Goal: Obtain resource: Download file/media

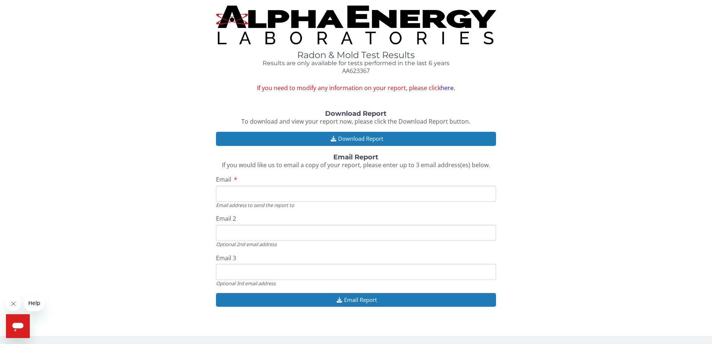
click at [242, 196] on input "Email" at bounding box center [356, 194] width 280 height 16
type input "[EMAIL_ADDRESS][DOMAIN_NAME]"
drag, startPoint x: 282, startPoint y: 234, endPoint x: 213, endPoint y: 237, distance: 69.3
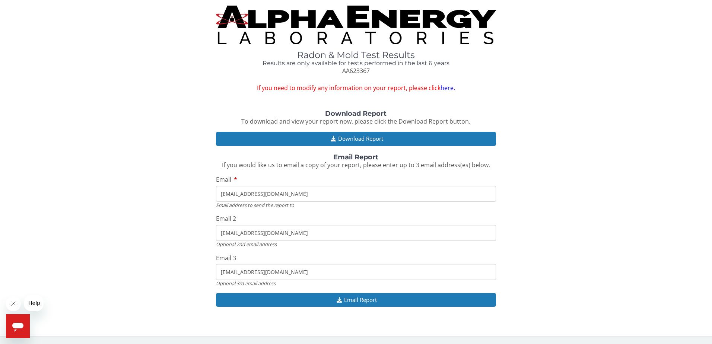
click at [213, 237] on div "Download Report To download and view your report now, please click the Download…" at bounding box center [356, 212] width 701 height 204
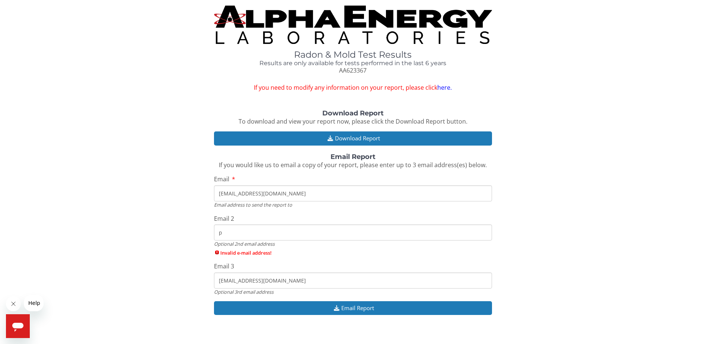
click at [164, 246] on div "Download Report To download and view your report now, please click the Download…" at bounding box center [353, 216] width 695 height 213
click at [229, 233] on input "p" at bounding box center [353, 233] width 278 height 16
type input "[EMAIL_ADDRESS][DOMAIN_NAME]"
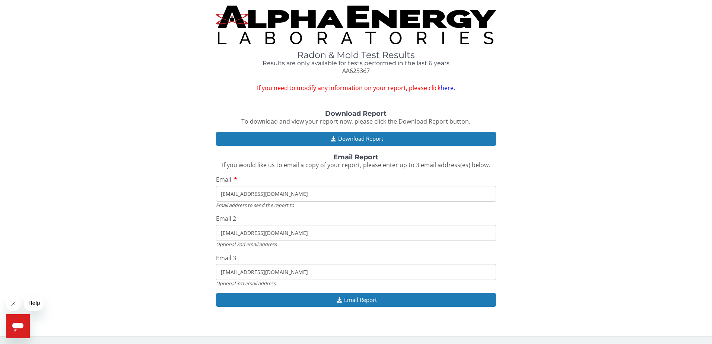
click at [285, 271] on input "[EMAIL_ADDRESS][DOMAIN_NAME]" at bounding box center [356, 272] width 280 height 16
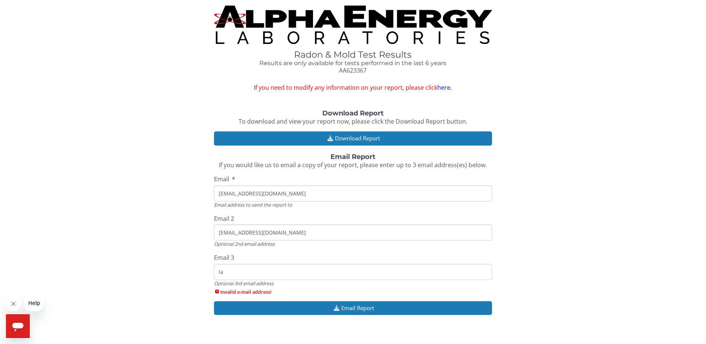
type input "l"
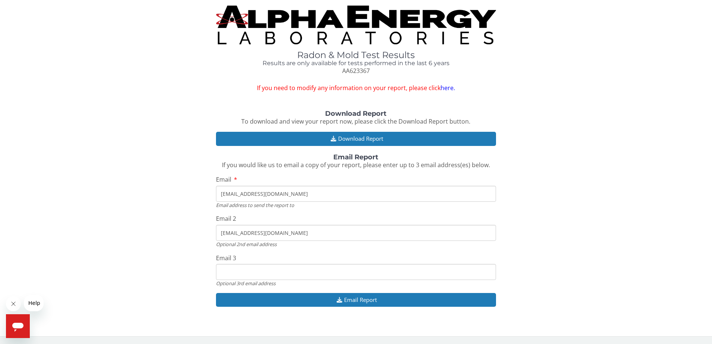
click at [113, 247] on div "Download Report To download and view your report now, please click the Download…" at bounding box center [356, 212] width 701 height 204
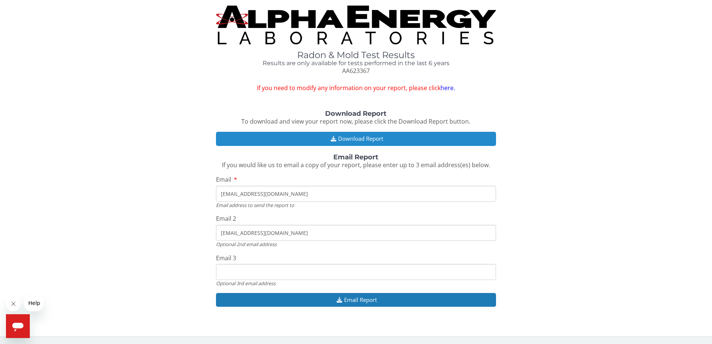
click at [346, 136] on button "Download Report" at bounding box center [356, 139] width 280 height 14
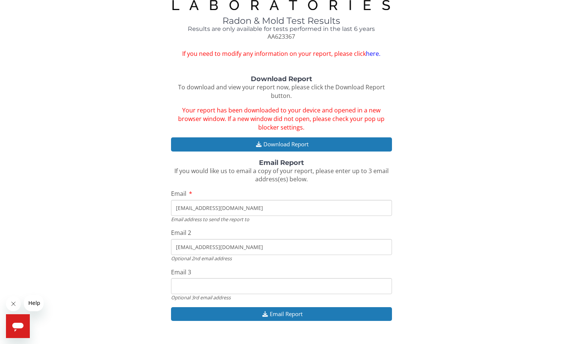
scroll to position [37, 0]
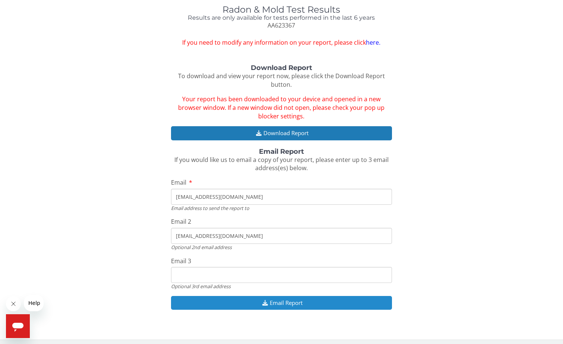
click at [282, 304] on button "Email Report" at bounding box center [281, 303] width 220 height 14
